Goal: Find contact information: Find contact information

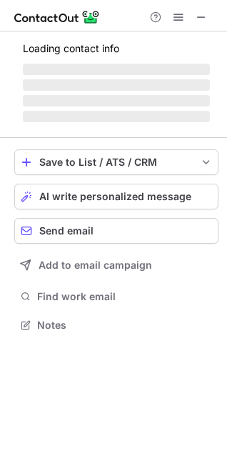
scroll to position [311, 227]
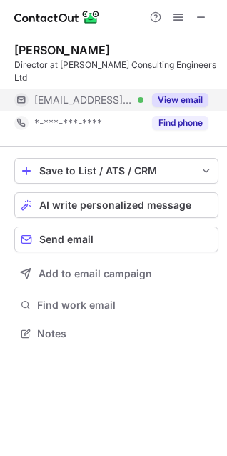
click at [182, 93] on button "View email" at bounding box center [180, 100] width 56 height 14
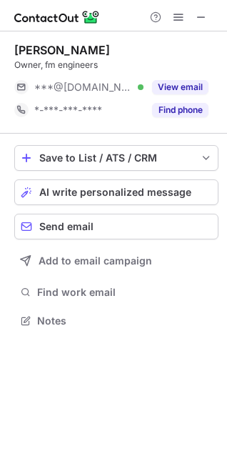
scroll to position [311, 227]
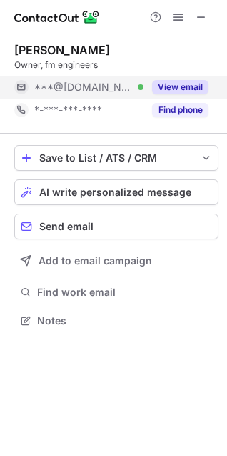
click at [182, 86] on button "View email" at bounding box center [180, 87] width 56 height 14
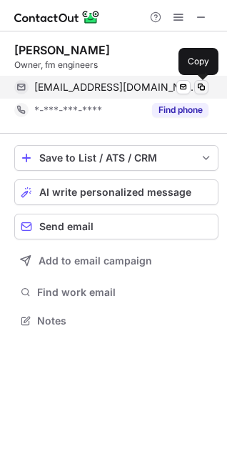
click at [199, 85] on span at bounding box center [201, 87] width 11 height 11
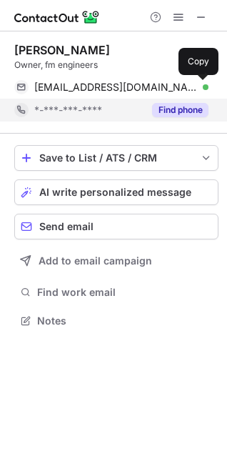
click at [187, 104] on button "Find phone" at bounding box center [180, 110] width 56 height 14
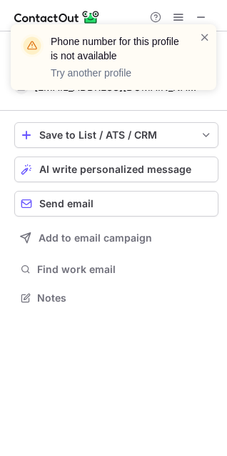
scroll to position [288, 227]
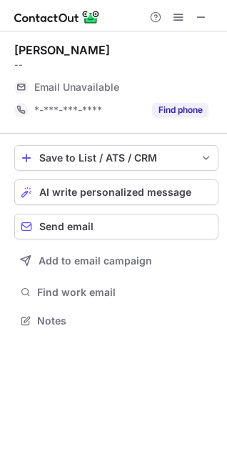
scroll to position [311, 227]
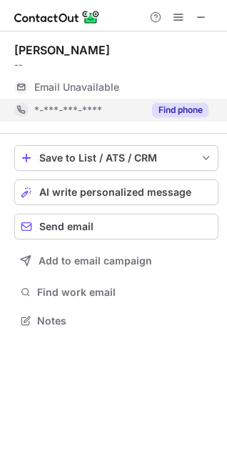
click at [174, 104] on button "Find phone" at bounding box center [180, 110] width 56 height 14
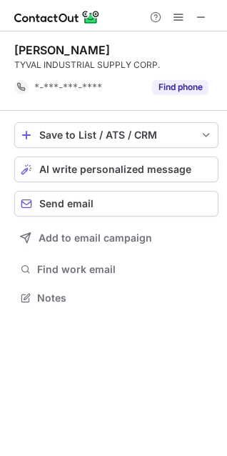
scroll to position [288, 227]
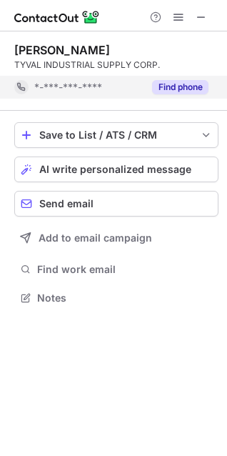
click at [186, 82] on button "Find phone" at bounding box center [180, 87] width 56 height 14
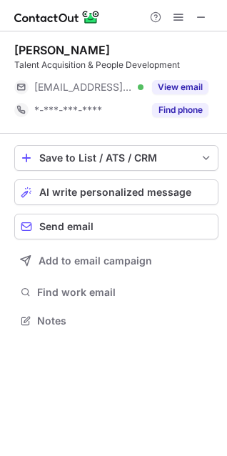
scroll to position [311, 227]
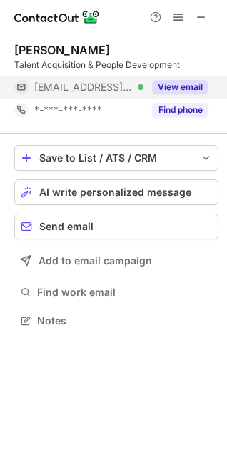
click at [184, 77] on div "View email" at bounding box center [176, 87] width 65 height 23
click at [212, 13] on div at bounding box center [178, 17] width 69 height 17
click at [209, 13] on button at bounding box center [201, 17] width 17 height 17
